Goal: Transaction & Acquisition: Purchase product/service

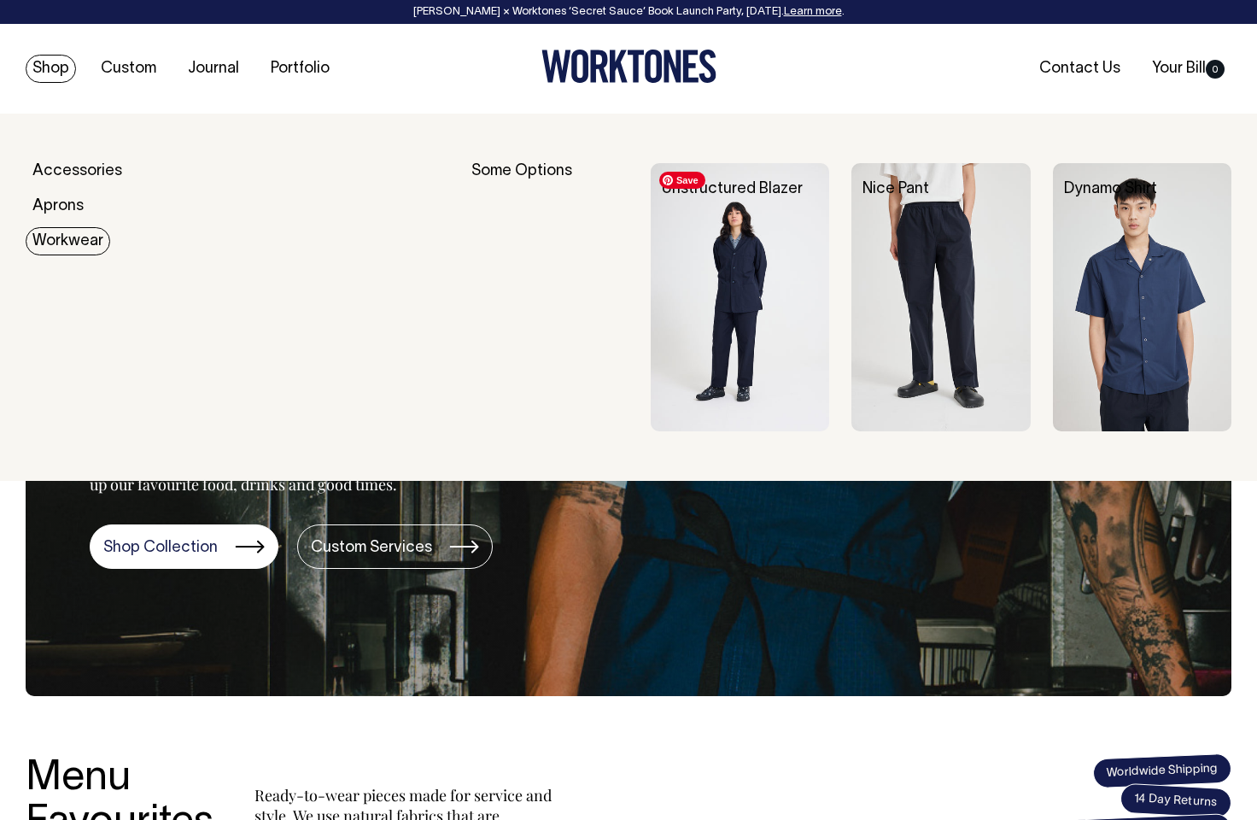
click at [764, 289] on img at bounding box center [740, 297] width 179 height 268
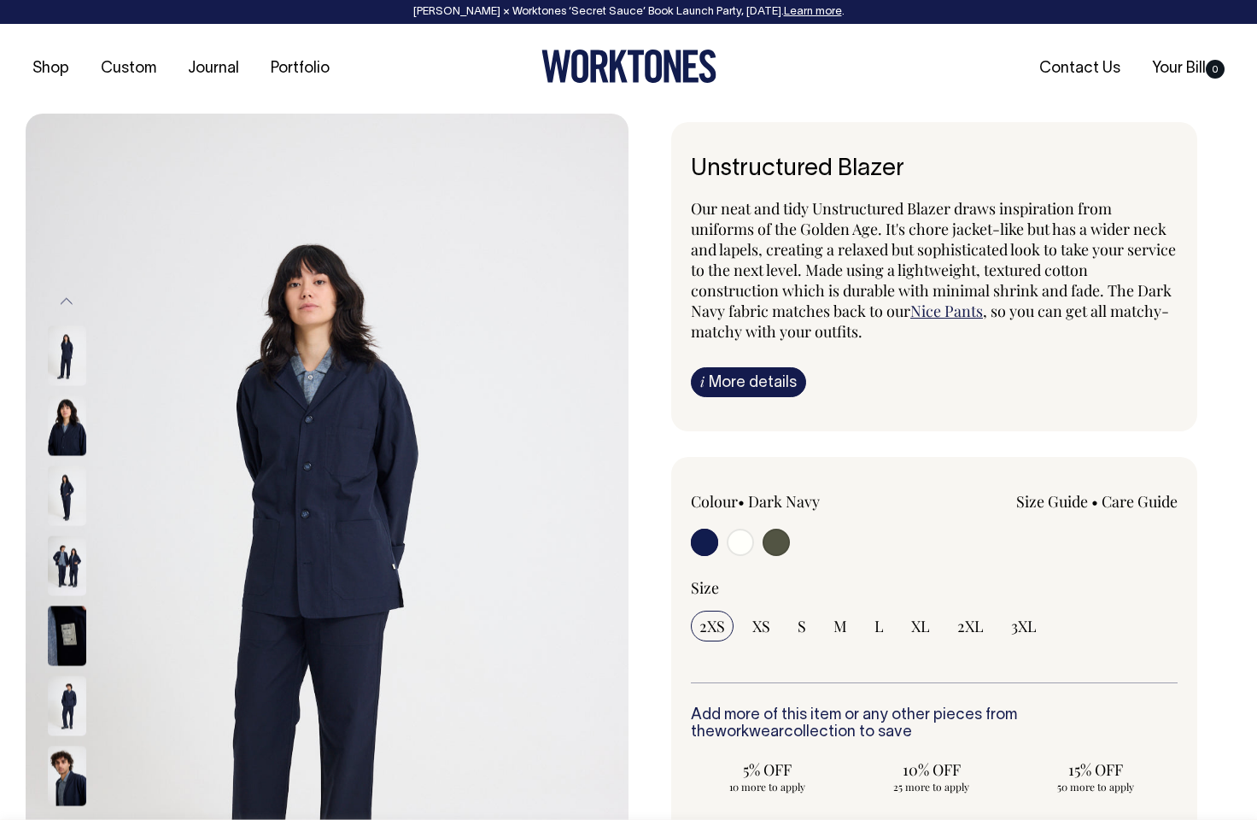
click at [67, 570] on img at bounding box center [67, 566] width 38 height 60
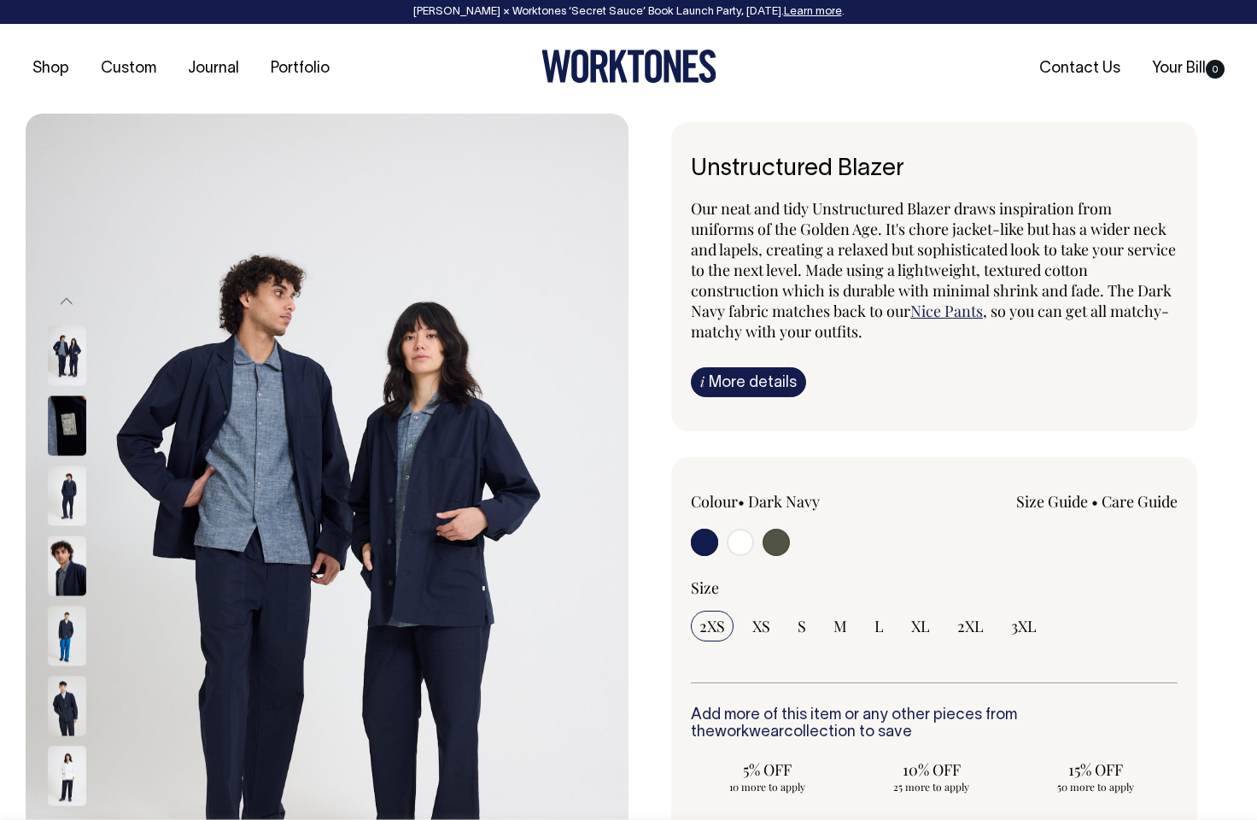
click at [69, 565] on img at bounding box center [67, 566] width 38 height 60
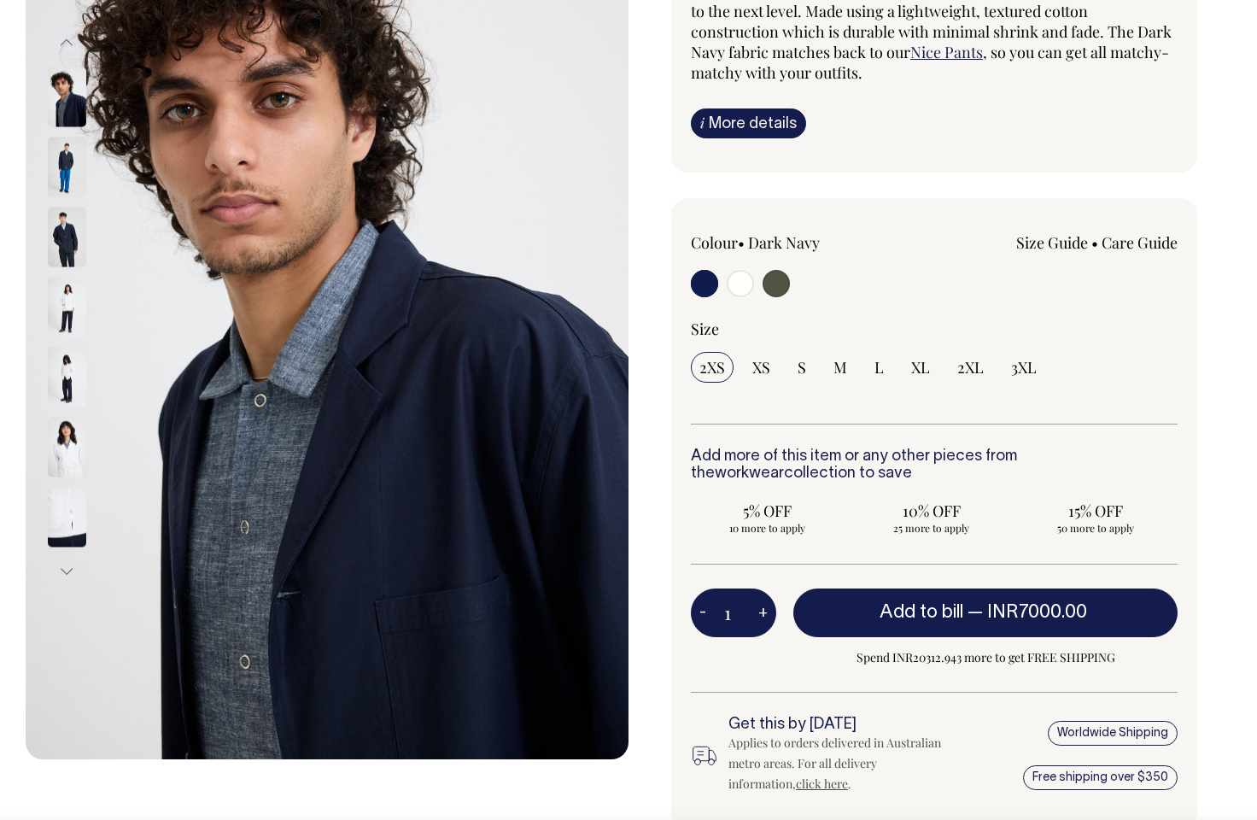
scroll to position [260, 0]
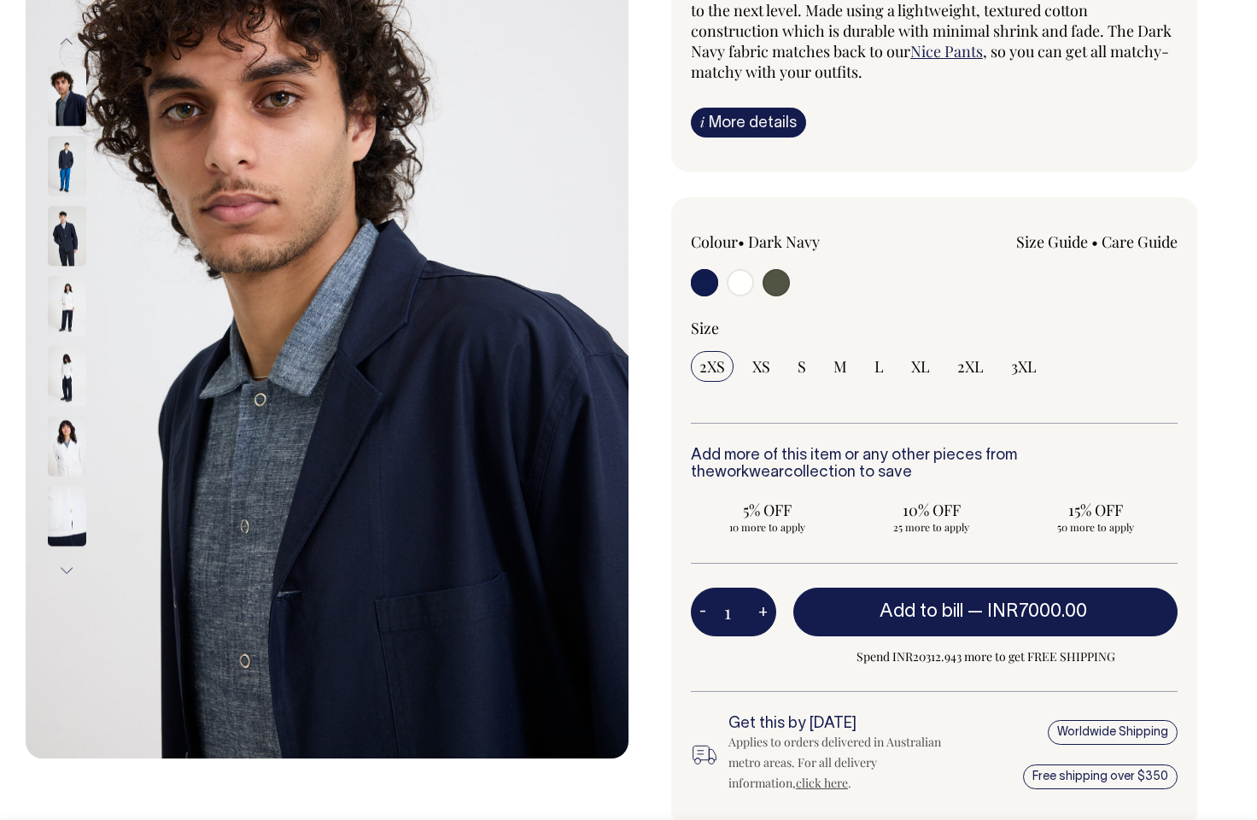
click at [776, 283] on input "radio" at bounding box center [776, 282] width 27 height 27
radio input "true"
select select "Olive"
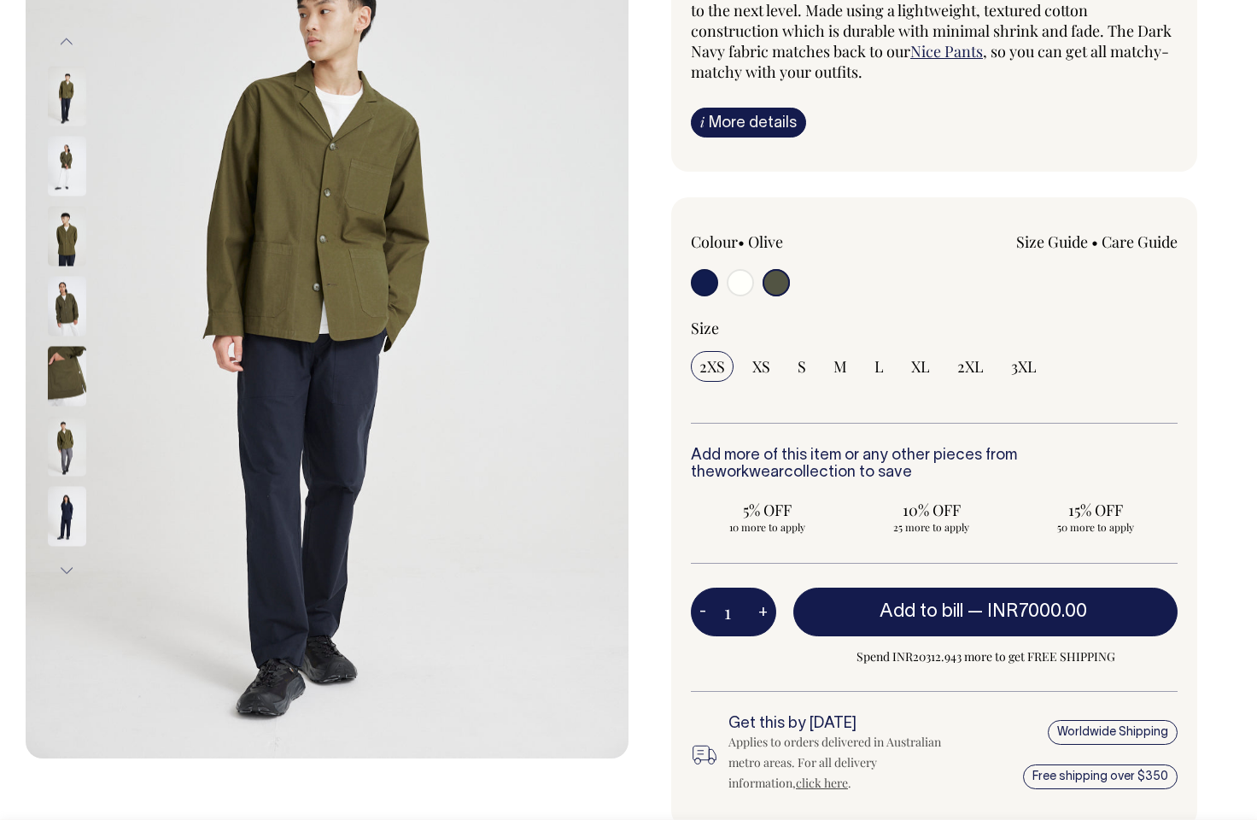
click at [69, 243] on img at bounding box center [67, 237] width 38 height 60
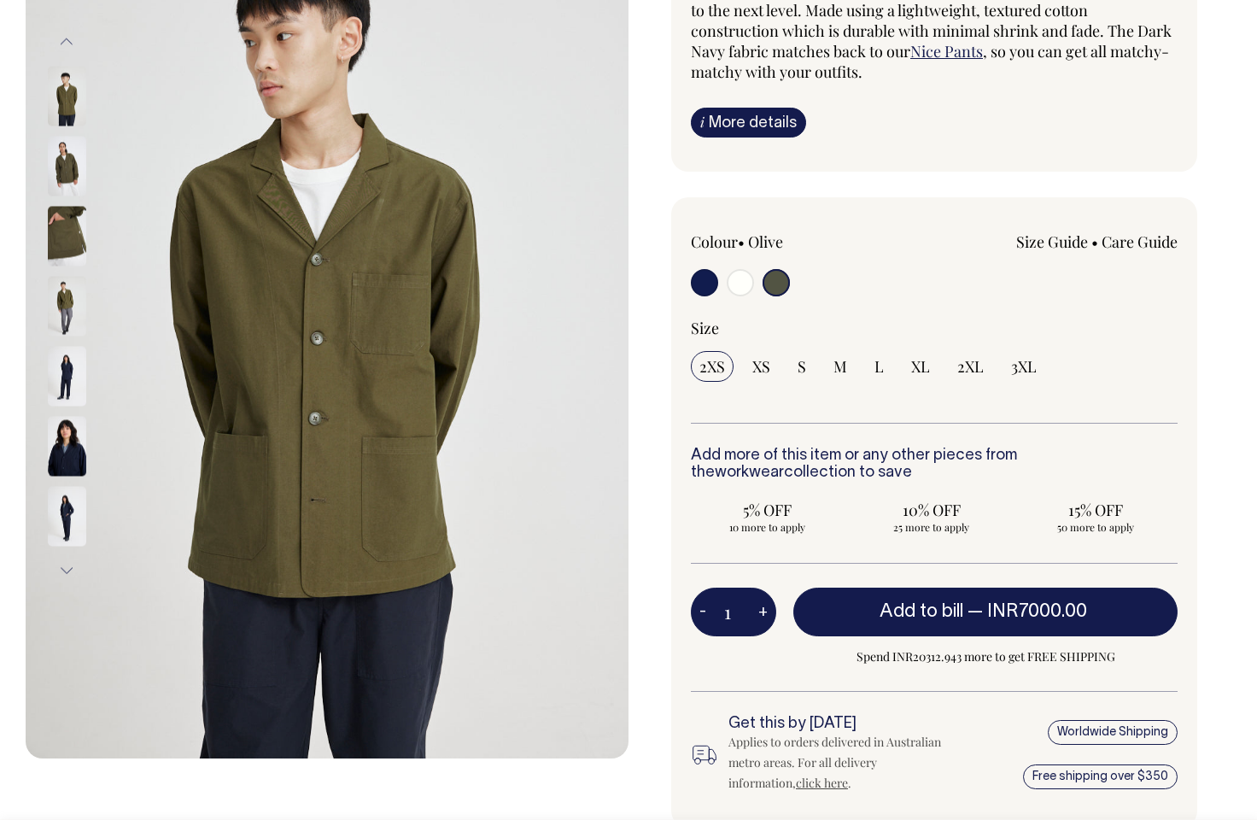
click at [52, 242] on img at bounding box center [67, 237] width 38 height 60
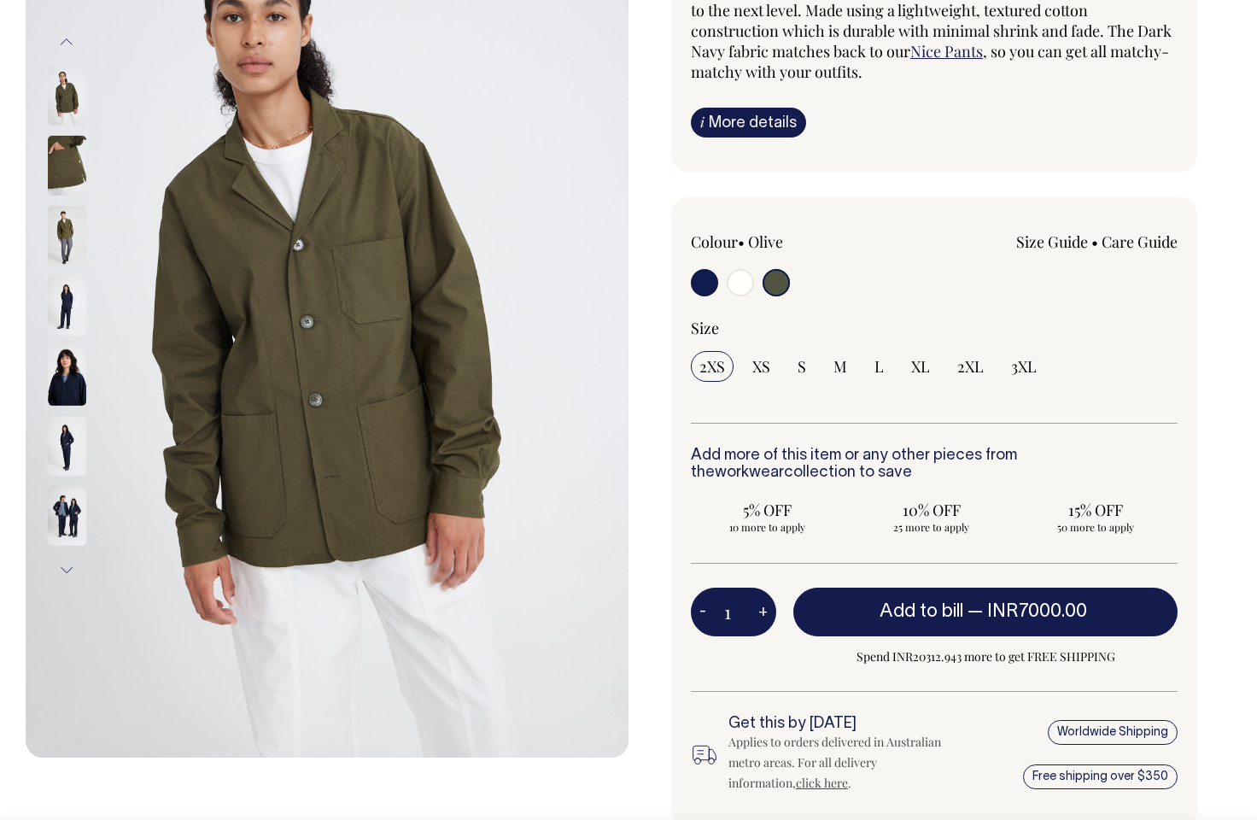
click at [74, 172] on img at bounding box center [67, 166] width 38 height 60
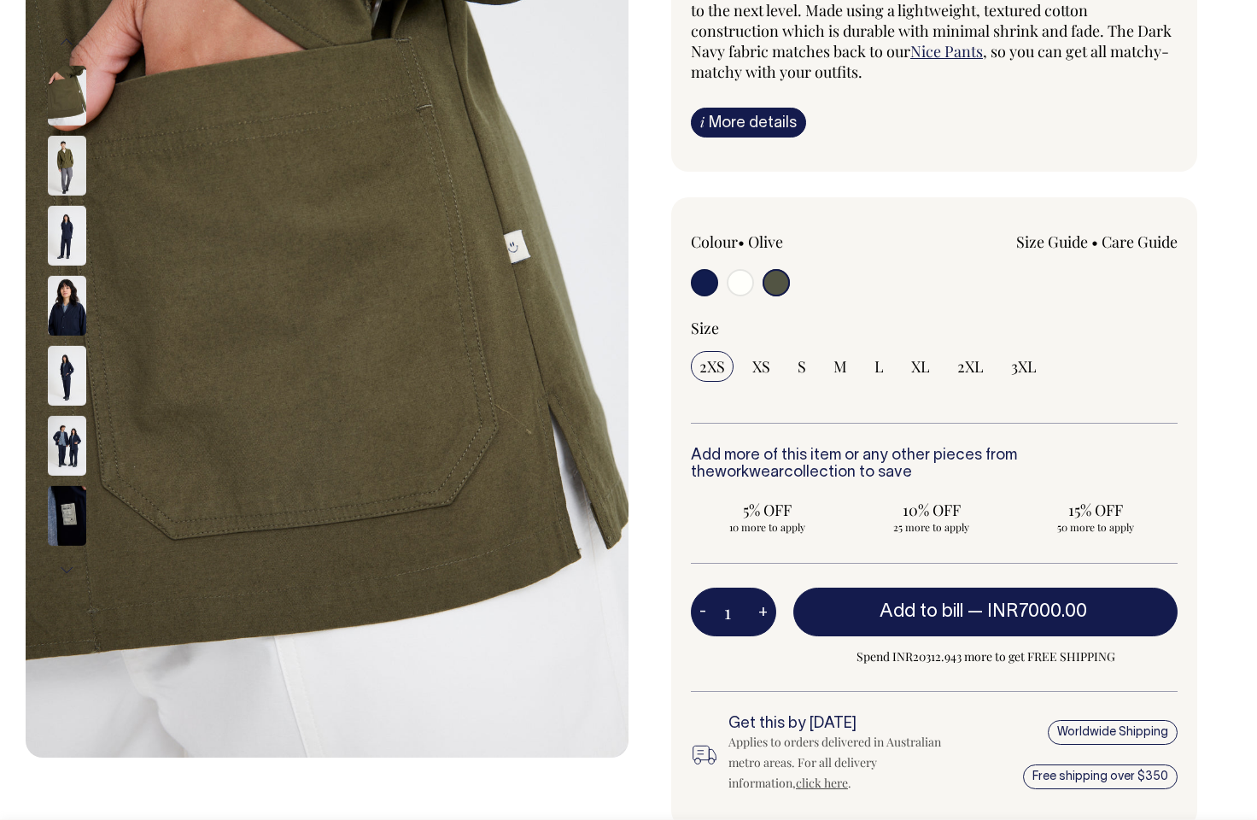
click at [63, 307] on img at bounding box center [67, 306] width 38 height 60
click at [58, 313] on img at bounding box center [67, 306] width 38 height 60
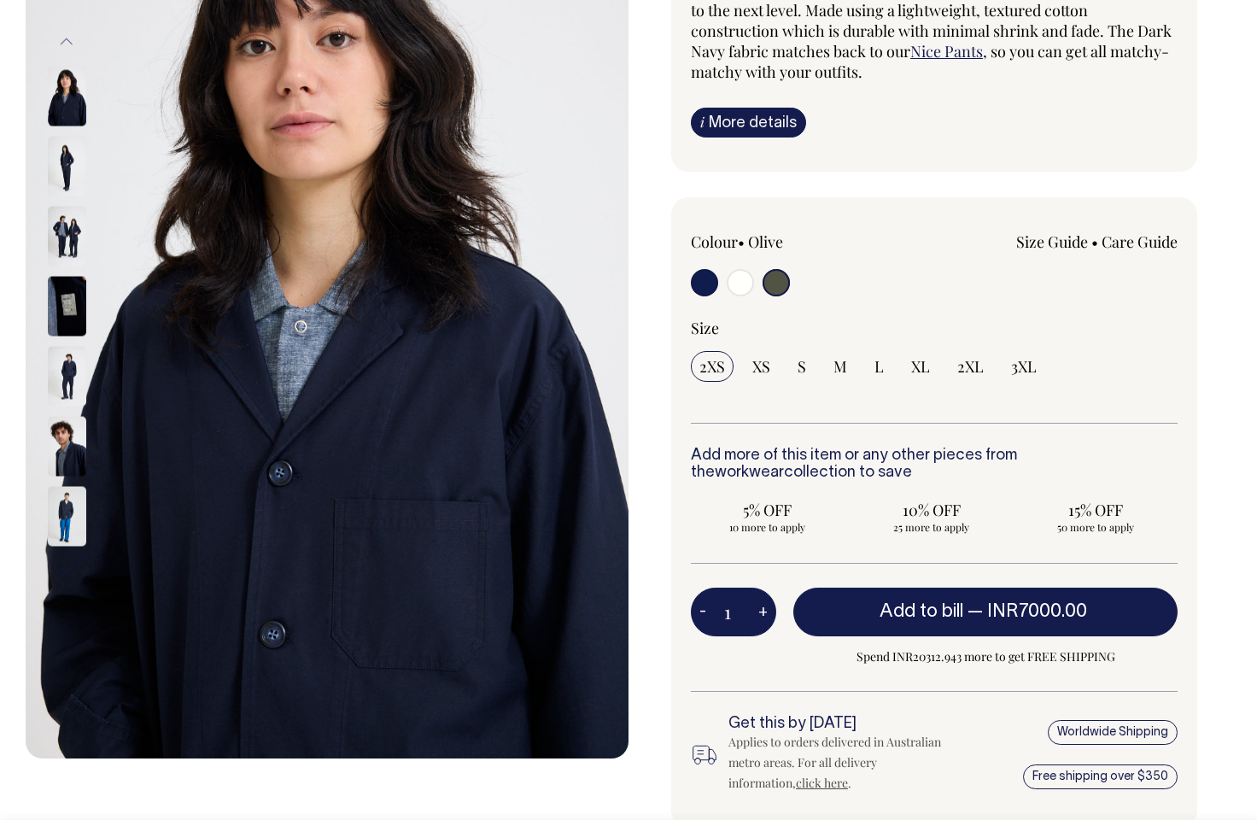
click at [65, 433] on img at bounding box center [67, 447] width 38 height 60
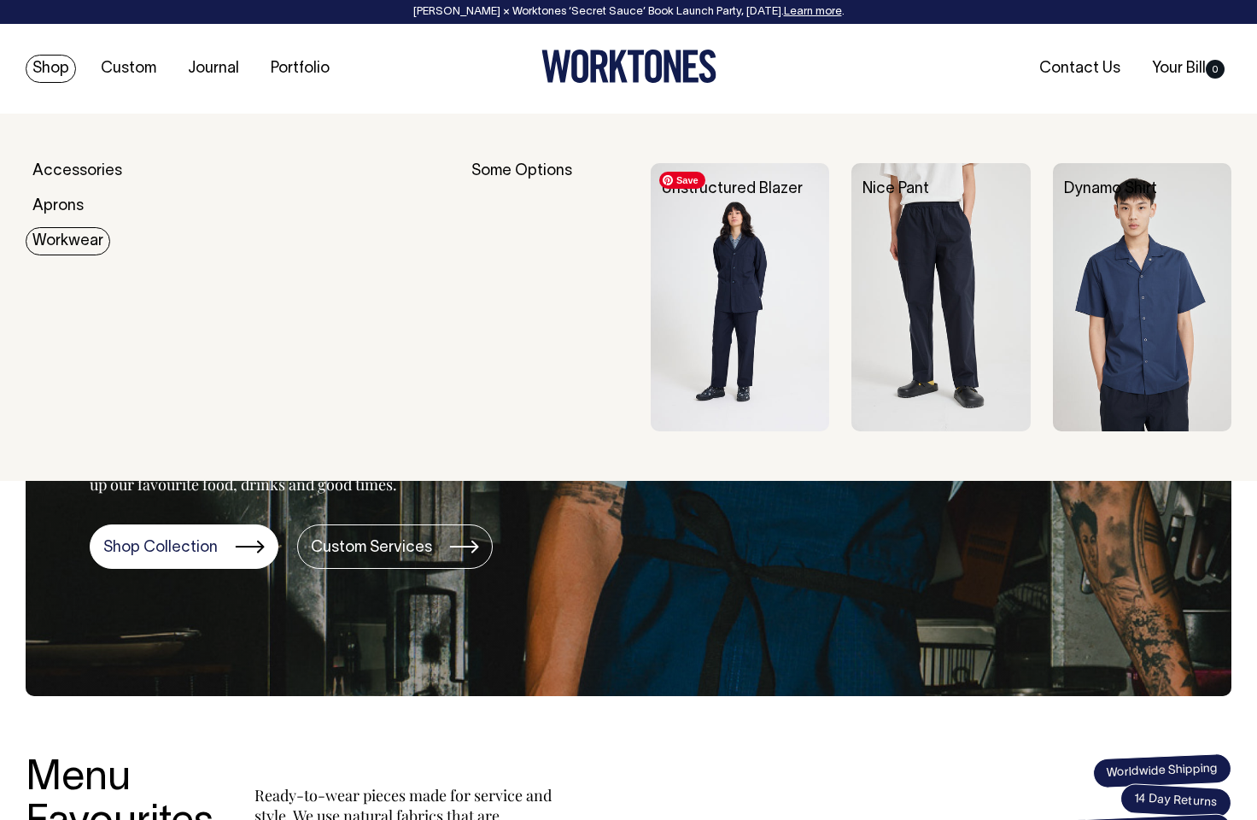
click at [793, 305] on img at bounding box center [740, 297] width 179 height 268
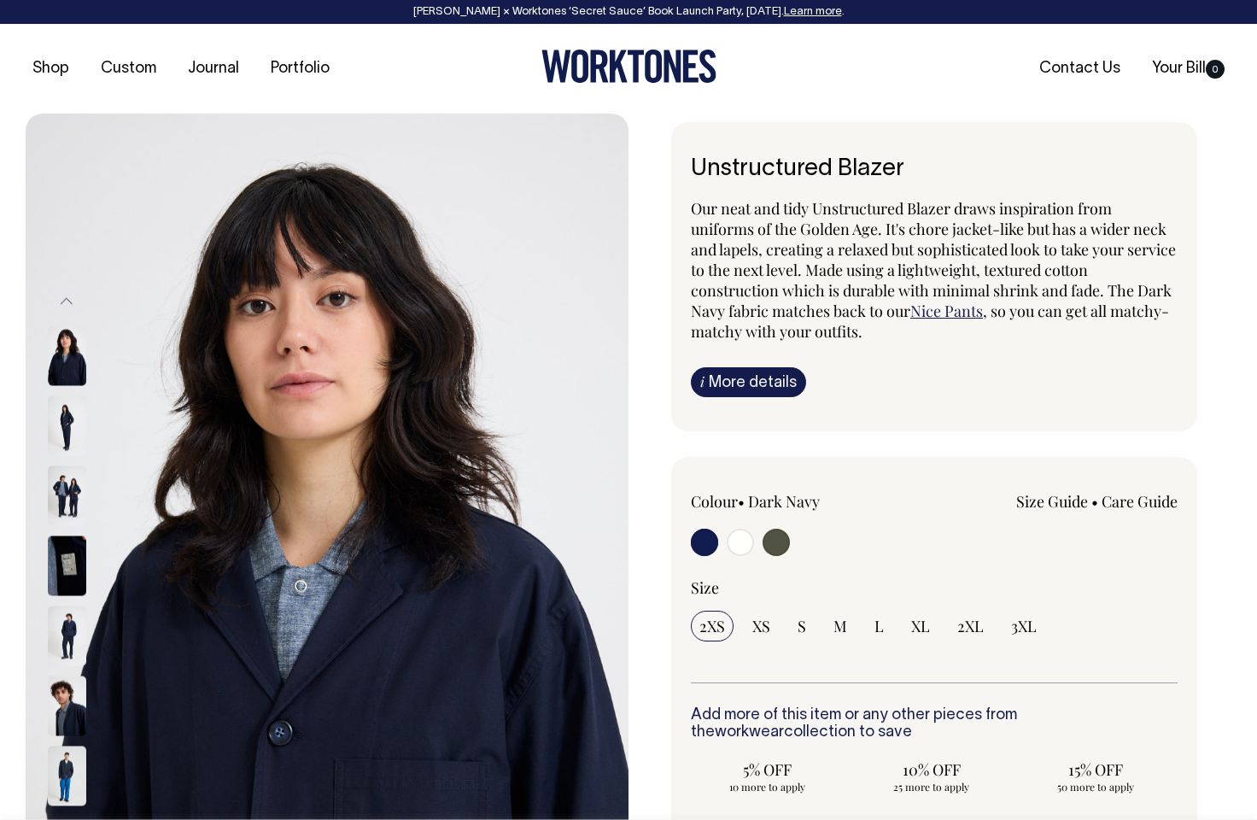
click at [63, 755] on img at bounding box center [67, 777] width 38 height 60
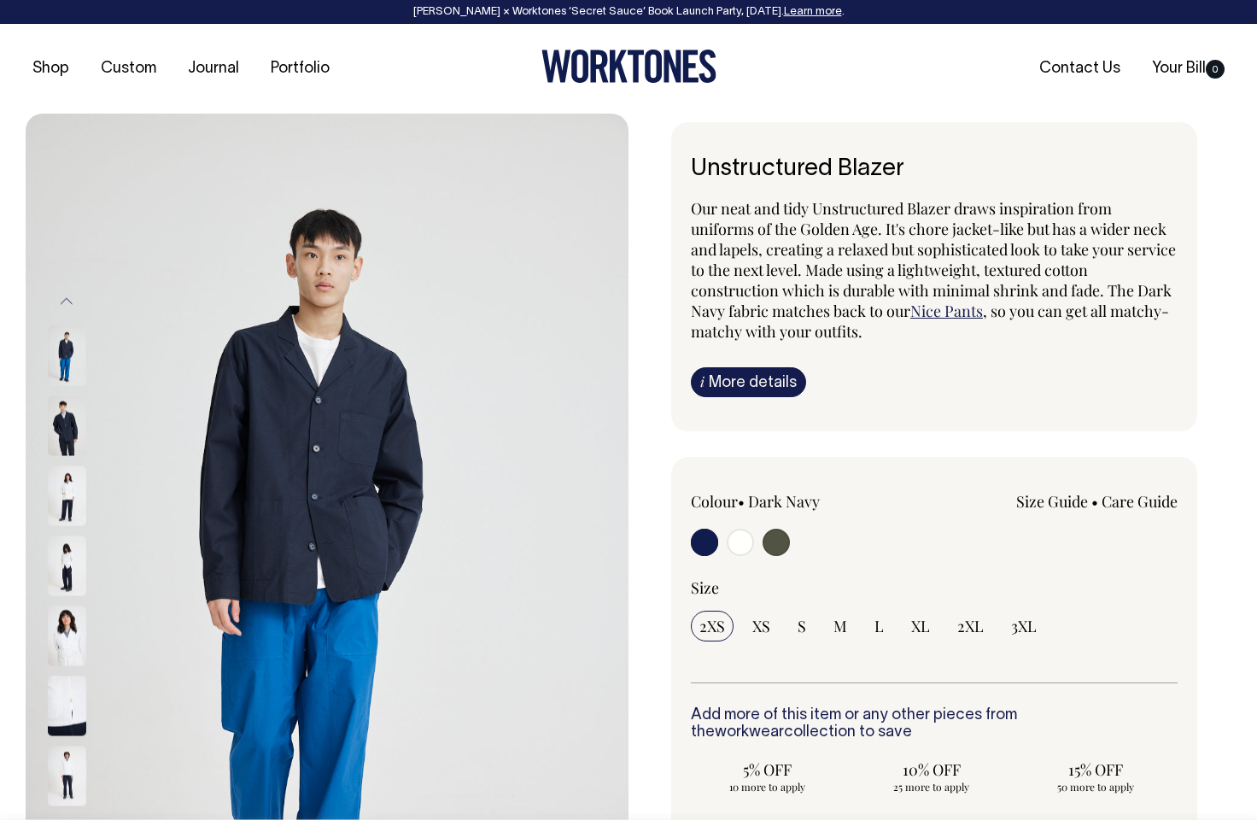
click at [777, 547] on input "radio" at bounding box center [776, 542] width 27 height 27
radio input "true"
select select "Olive"
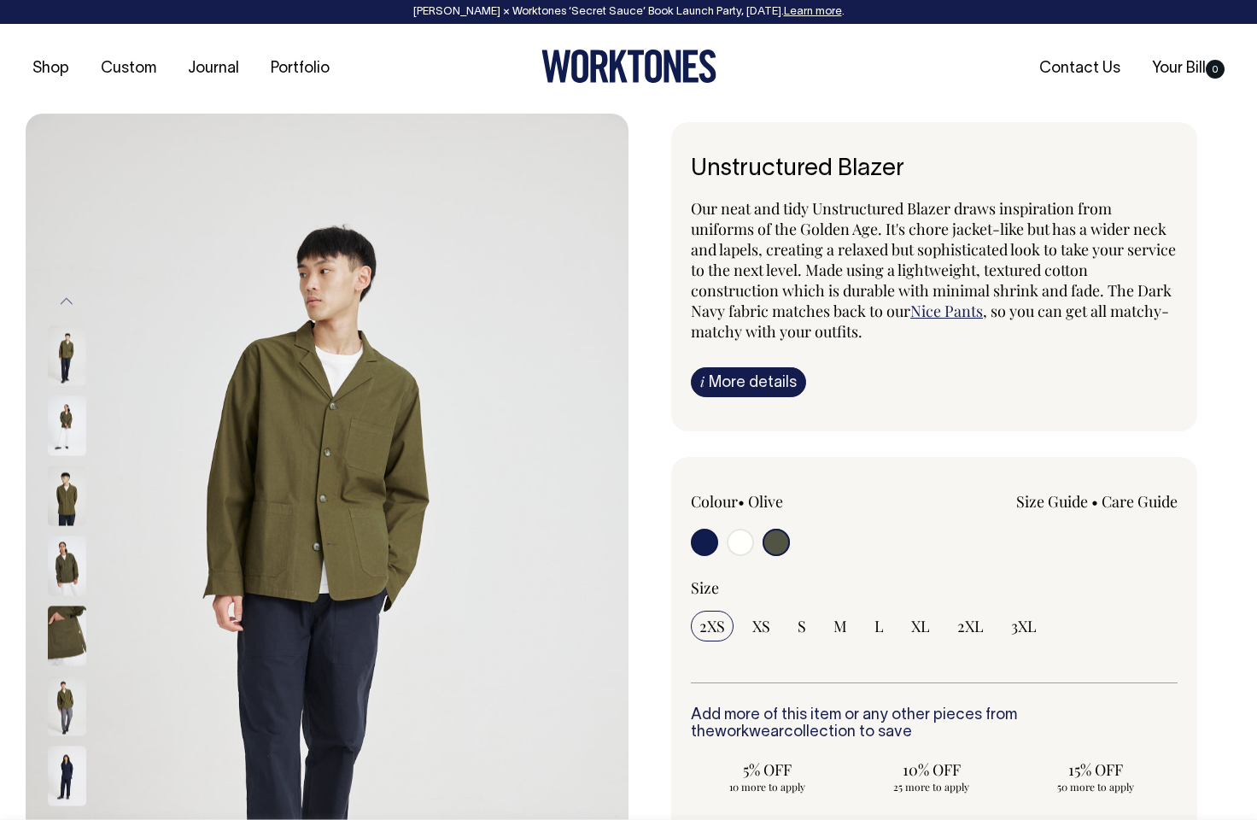
click at [61, 642] on img at bounding box center [67, 636] width 38 height 60
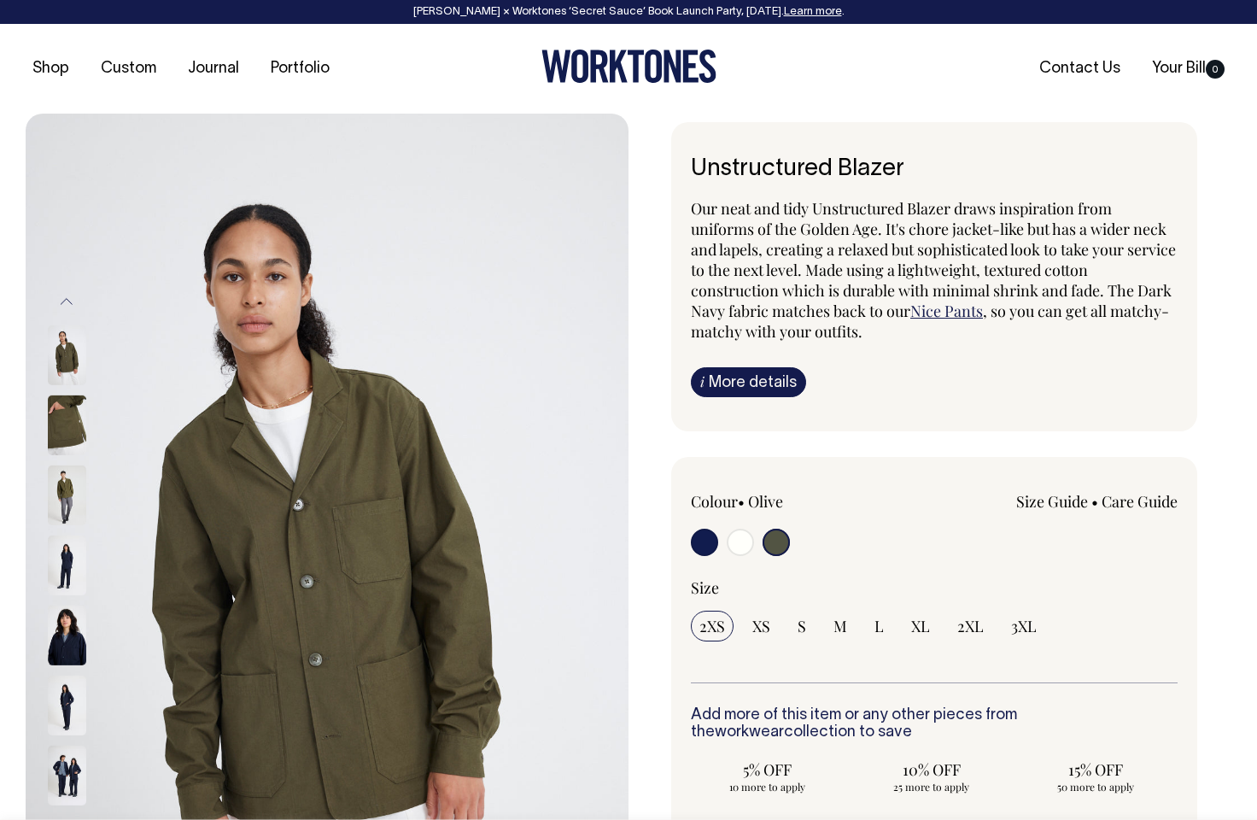
click at [67, 367] on img at bounding box center [67, 355] width 38 height 60
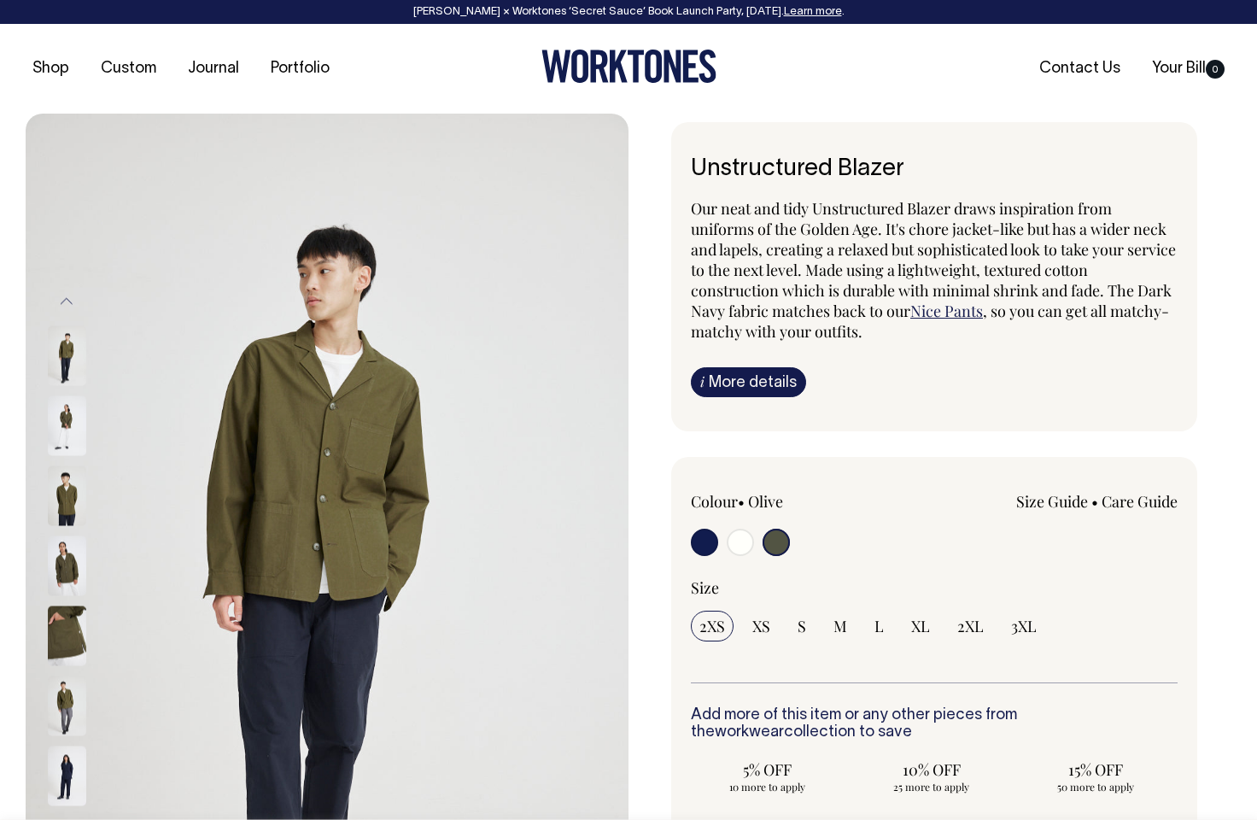
click at [71, 564] on img at bounding box center [67, 566] width 38 height 60
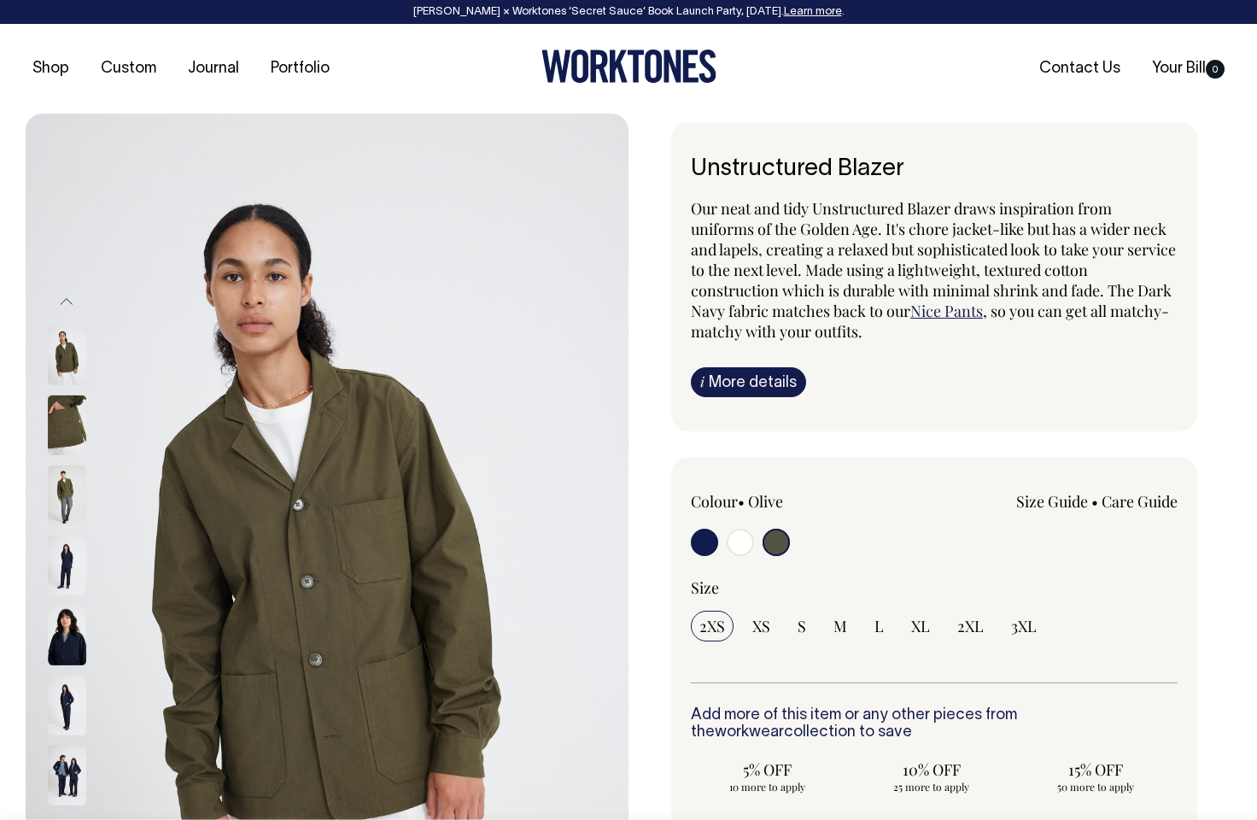
click at [67, 700] on img at bounding box center [67, 706] width 38 height 60
